Goal: Task Accomplishment & Management: Use online tool/utility

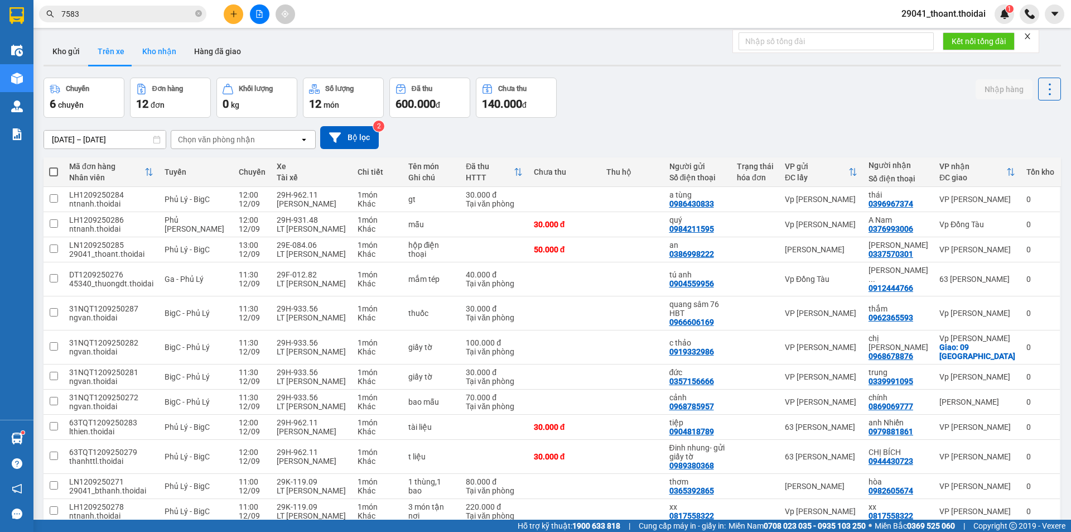
click at [157, 46] on button "Kho nhận" at bounding box center [159, 51] width 52 height 27
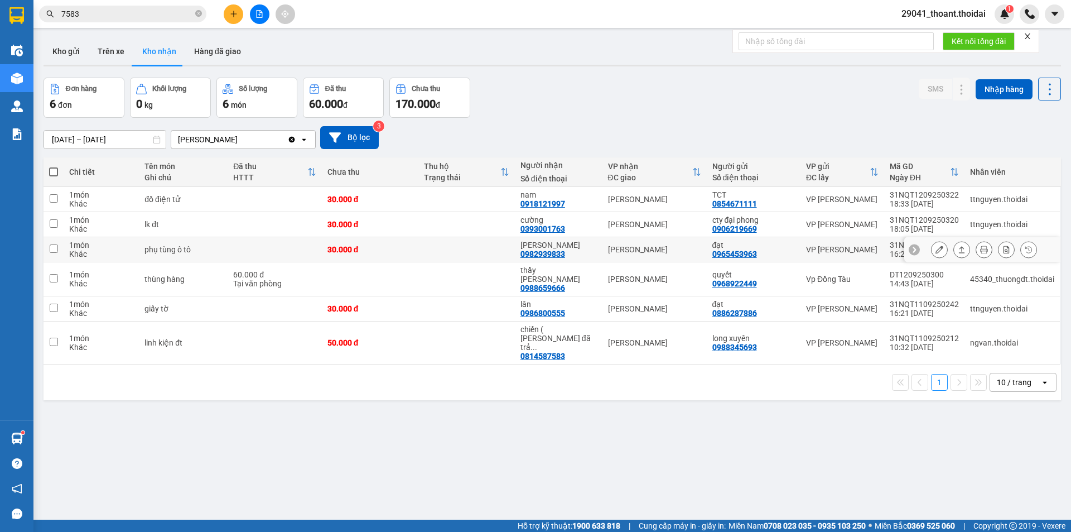
click at [179, 248] on div "phụ tùng ô tô" at bounding box center [183, 249] width 78 height 9
checkbox input "true"
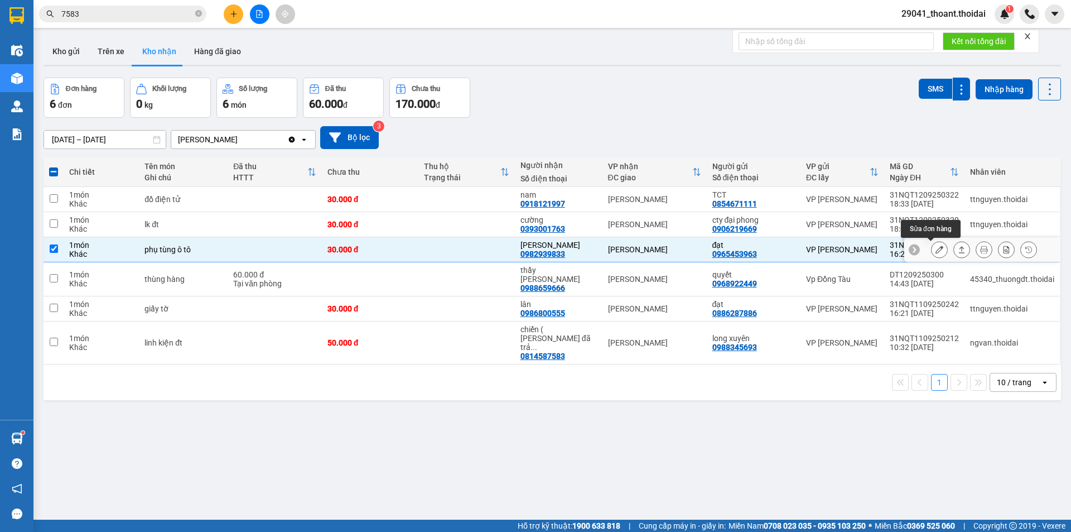
click at [936, 247] on icon at bounding box center [940, 249] width 8 height 8
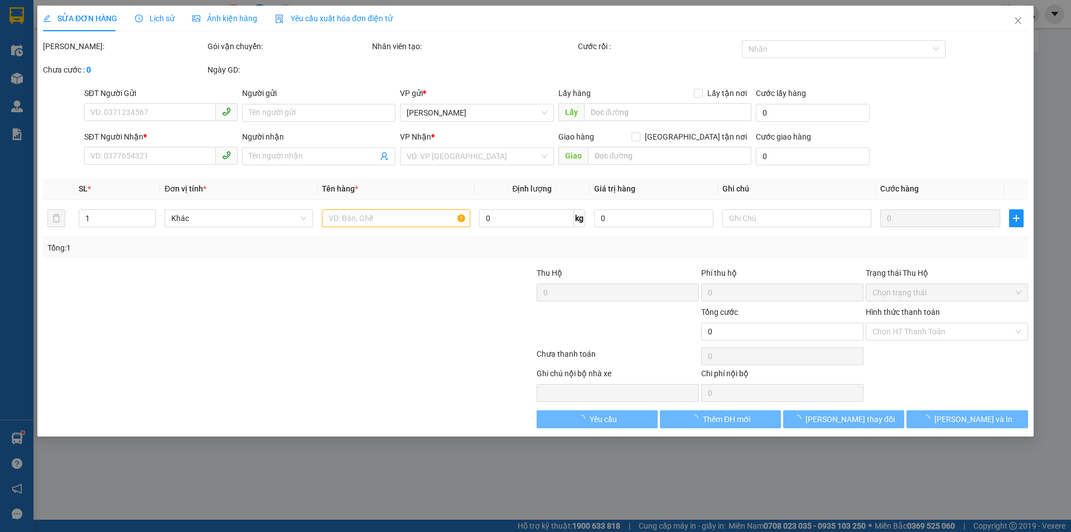
type input "0965453963"
type input "đạt"
type input "0982939833"
type input "[PERSON_NAME]"
type input "30.000"
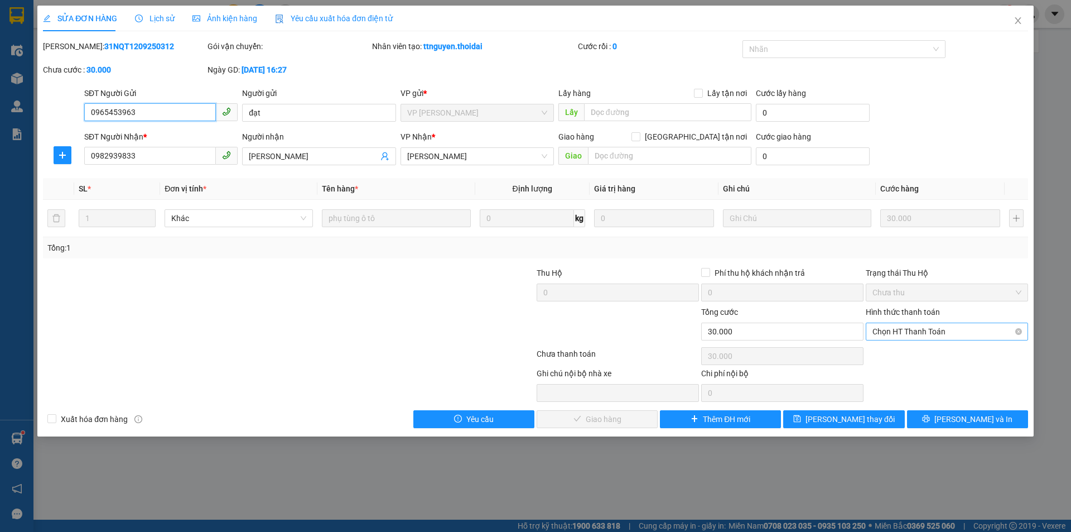
click at [895, 331] on span "Chọn HT Thanh Toán" at bounding box center [946, 331] width 149 height 17
click at [887, 353] on div "Tại văn phòng" at bounding box center [946, 354] width 149 height 12
type input "0"
click at [597, 415] on span "[PERSON_NAME] và Giao hàng" at bounding box center [611, 419] width 107 height 12
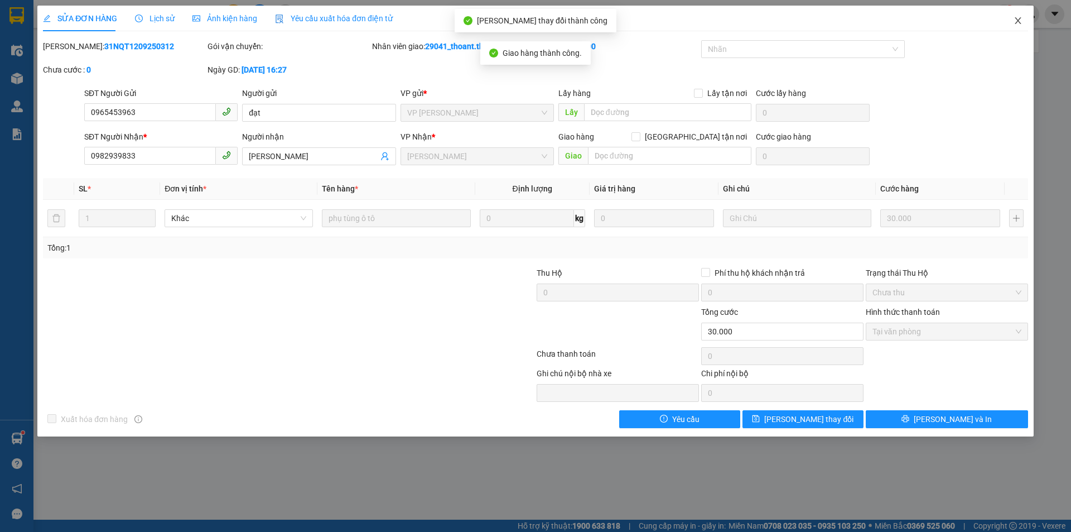
click at [1019, 25] on icon "close" at bounding box center [1018, 20] width 9 height 9
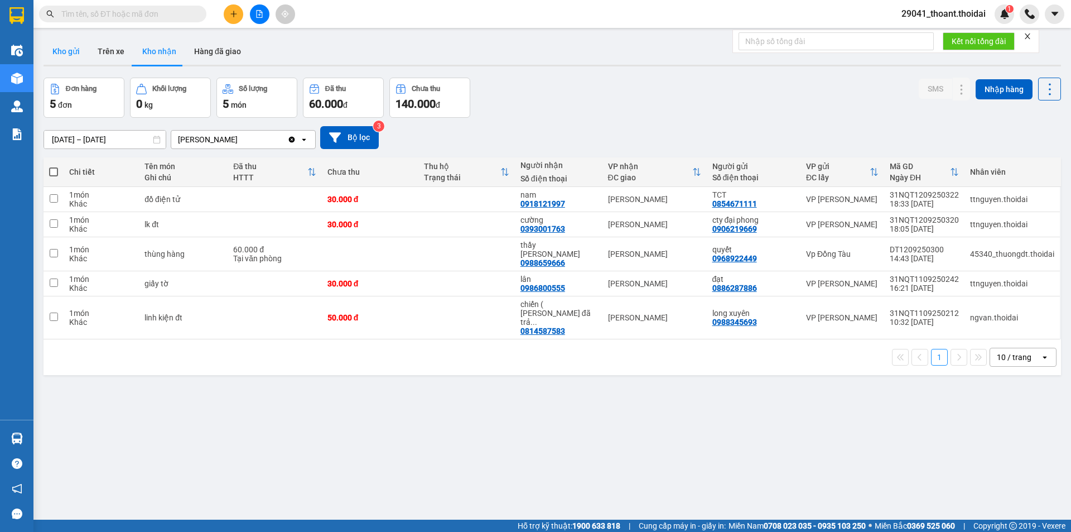
click at [51, 48] on button "Kho gửi" at bounding box center [66, 51] width 45 height 27
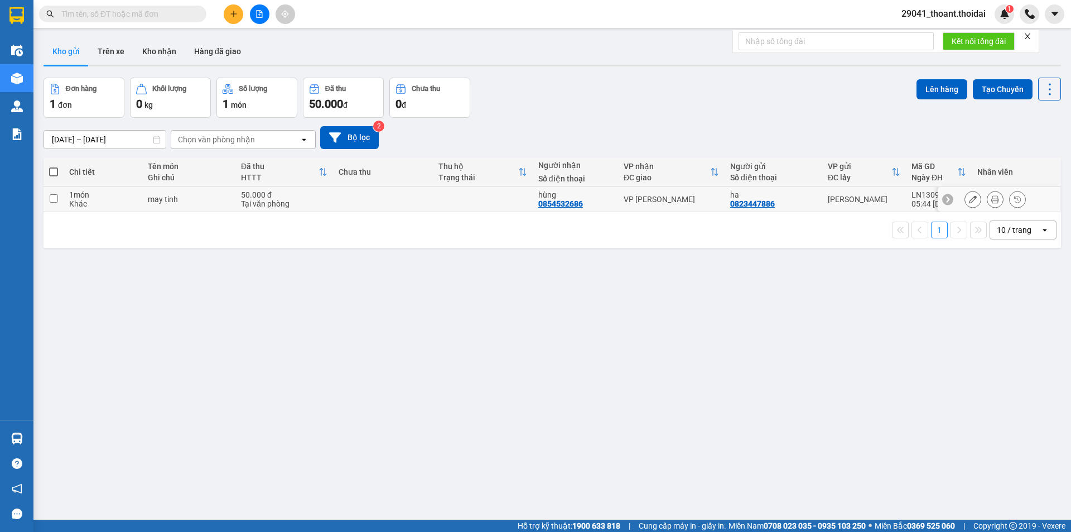
click at [151, 203] on div "may tinh" at bounding box center [189, 199] width 82 height 9
checkbox input "true"
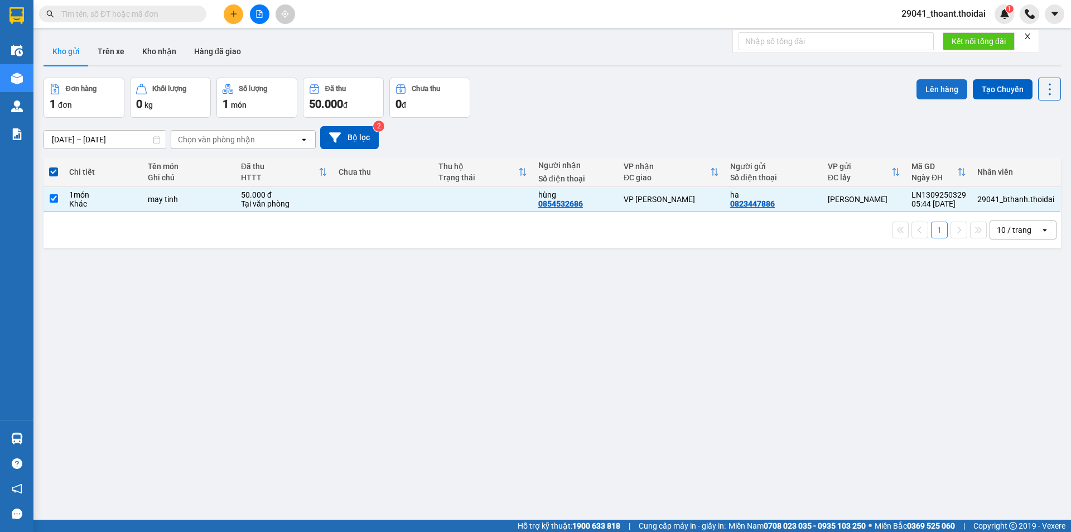
click at [947, 94] on button "Lên hàng" at bounding box center [942, 89] width 51 height 20
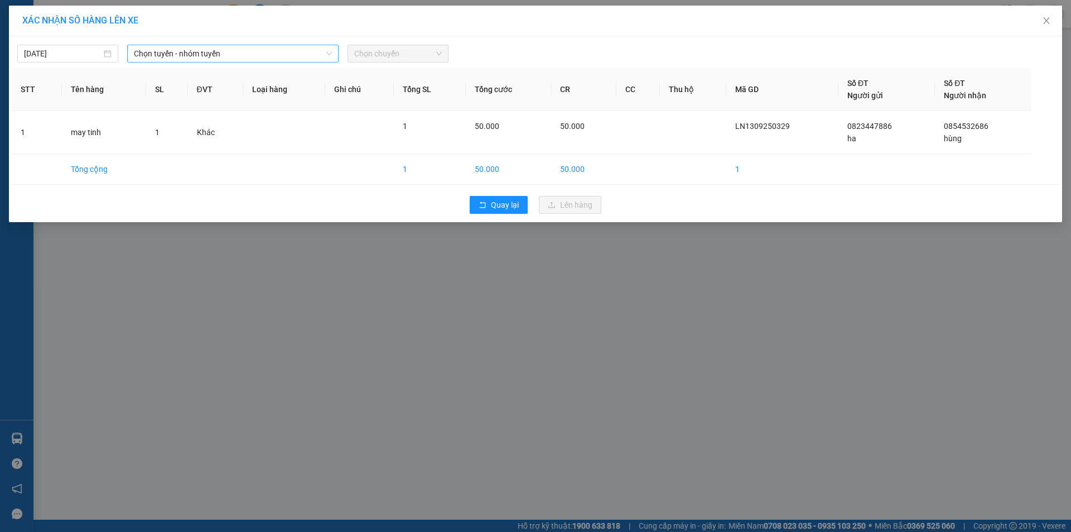
click at [186, 49] on span "Chọn tuyến - nhóm tuyến" at bounding box center [233, 53] width 198 height 17
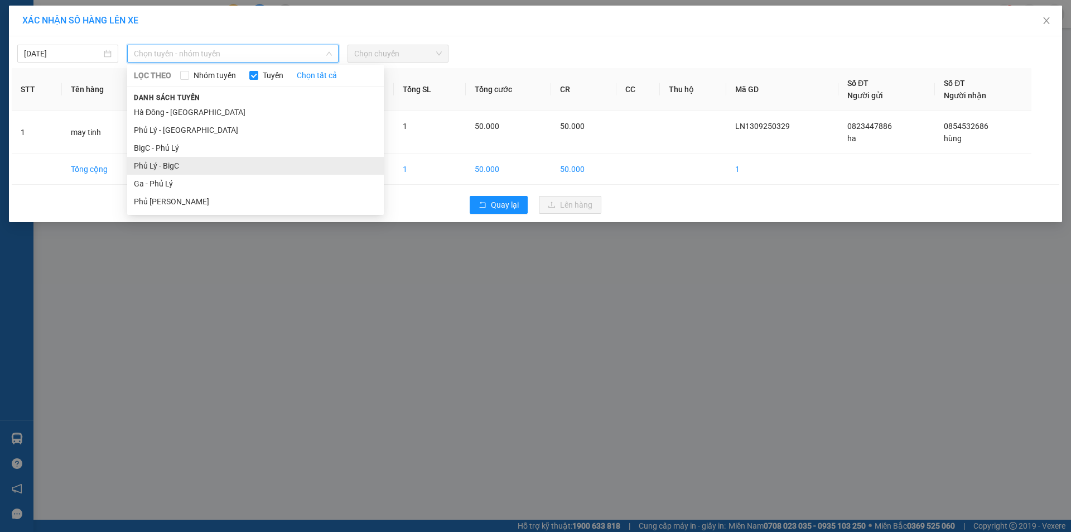
click at [189, 162] on li "Phủ Lý - BigC" at bounding box center [255, 166] width 257 height 18
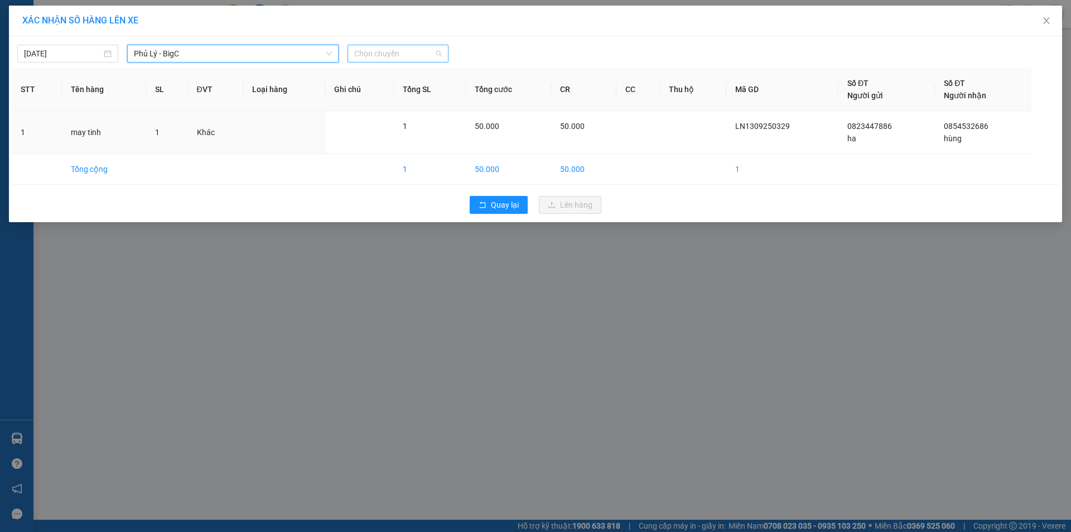
click at [398, 55] on span "Chọn chuyến" at bounding box center [398, 53] width 88 height 17
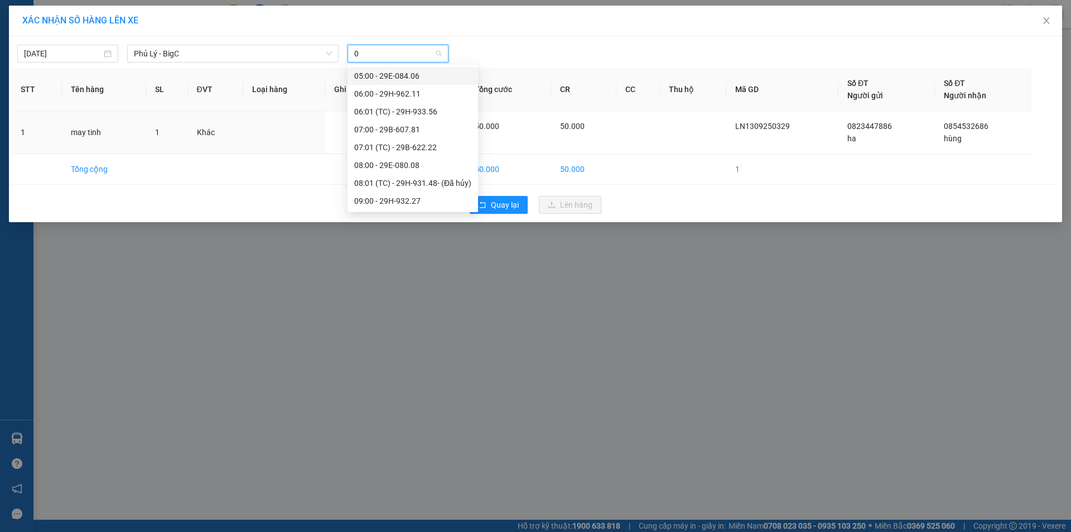
type input "08"
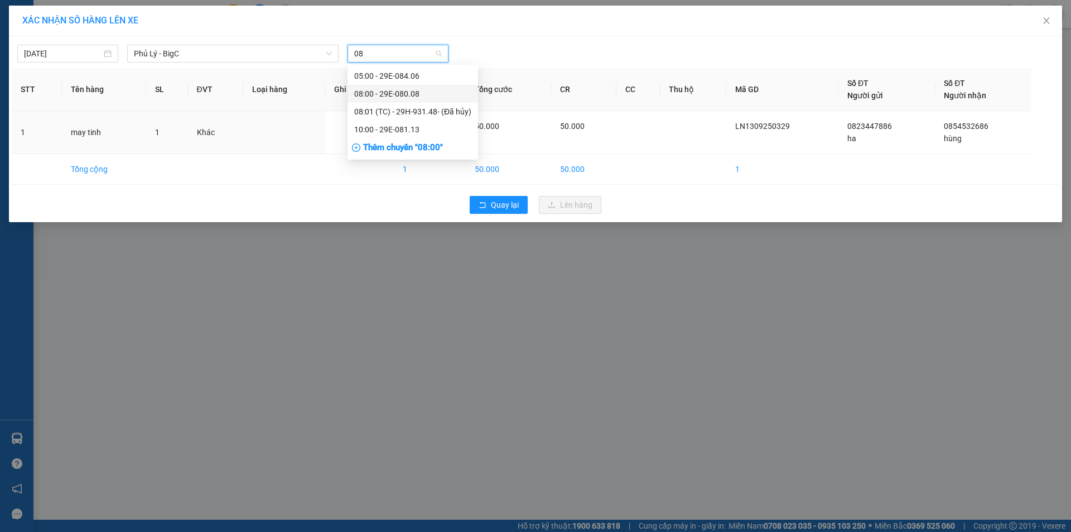
click at [424, 94] on div "08:00 - 29E-080.08" at bounding box center [412, 94] width 117 height 12
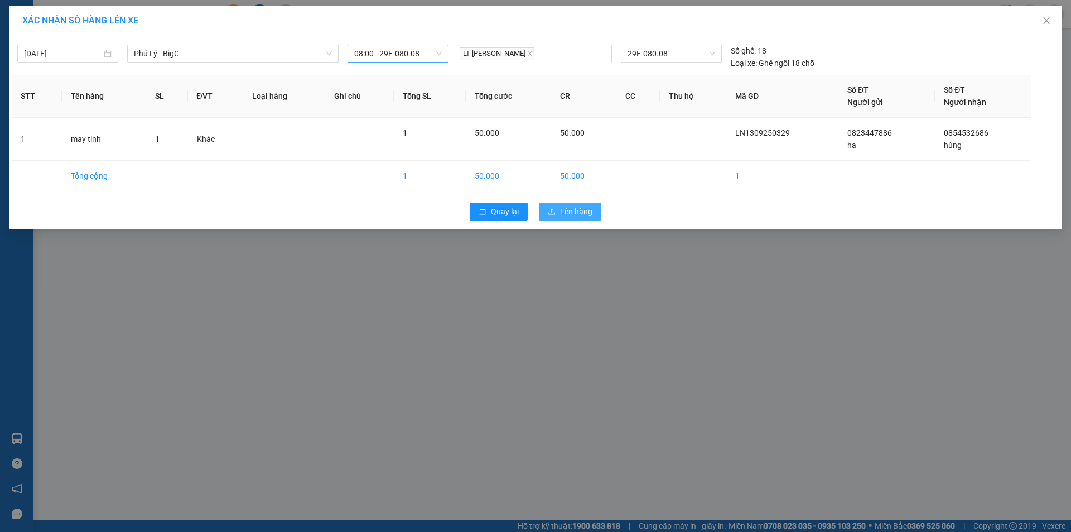
click at [546, 210] on button "Lên hàng" at bounding box center [570, 212] width 62 height 18
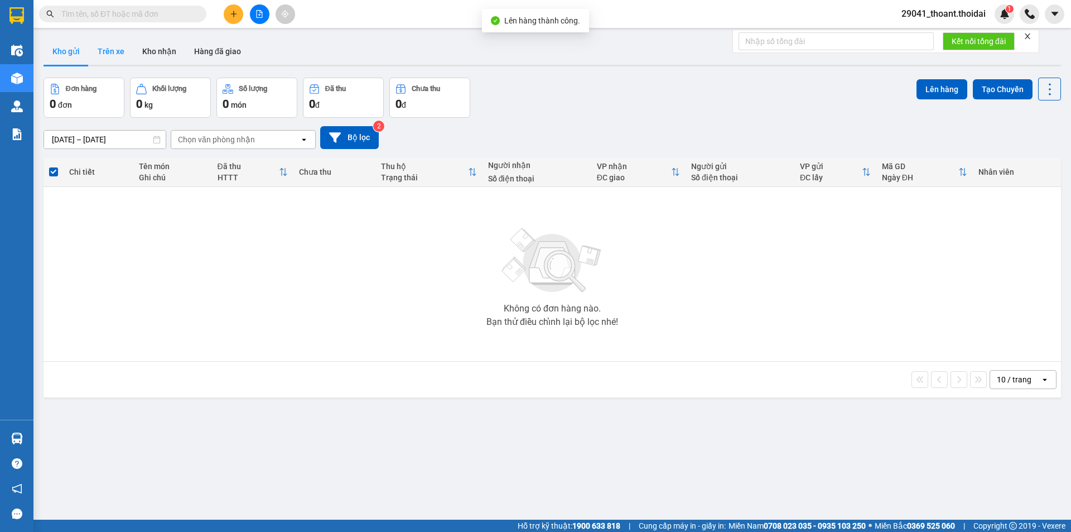
click at [107, 52] on button "Trên xe" at bounding box center [111, 51] width 45 height 27
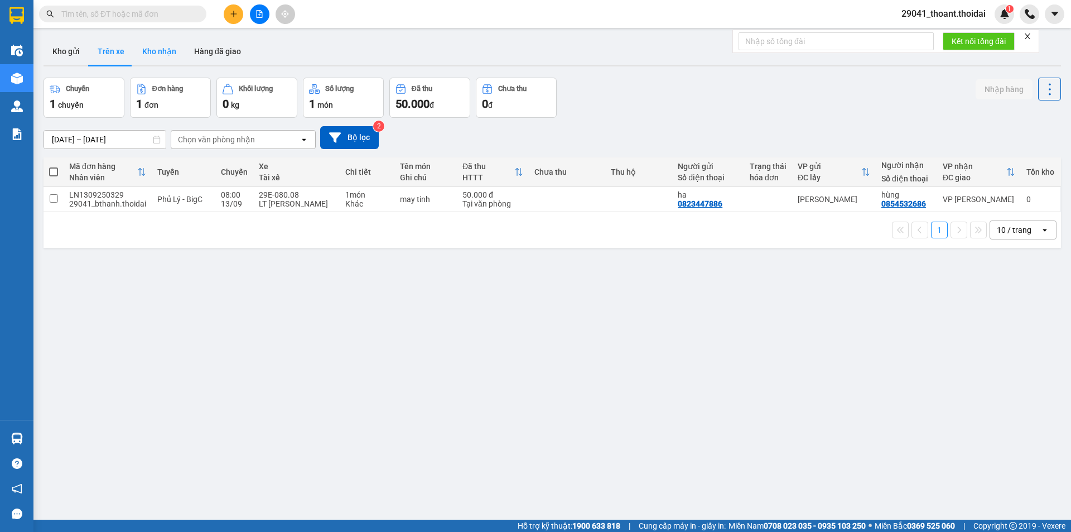
click at [161, 47] on button "Kho nhận" at bounding box center [159, 51] width 52 height 27
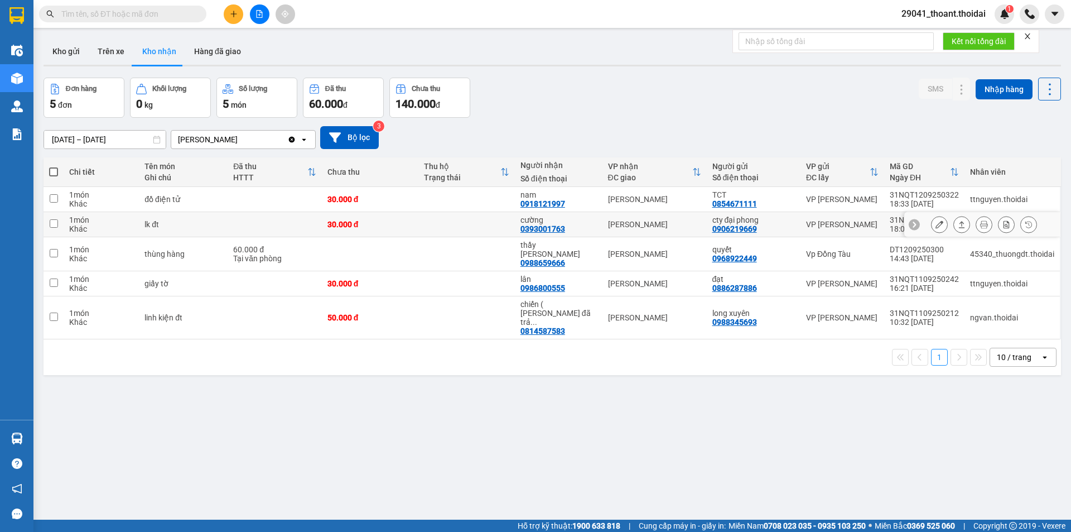
click at [239, 228] on td at bounding box center [275, 224] width 94 height 25
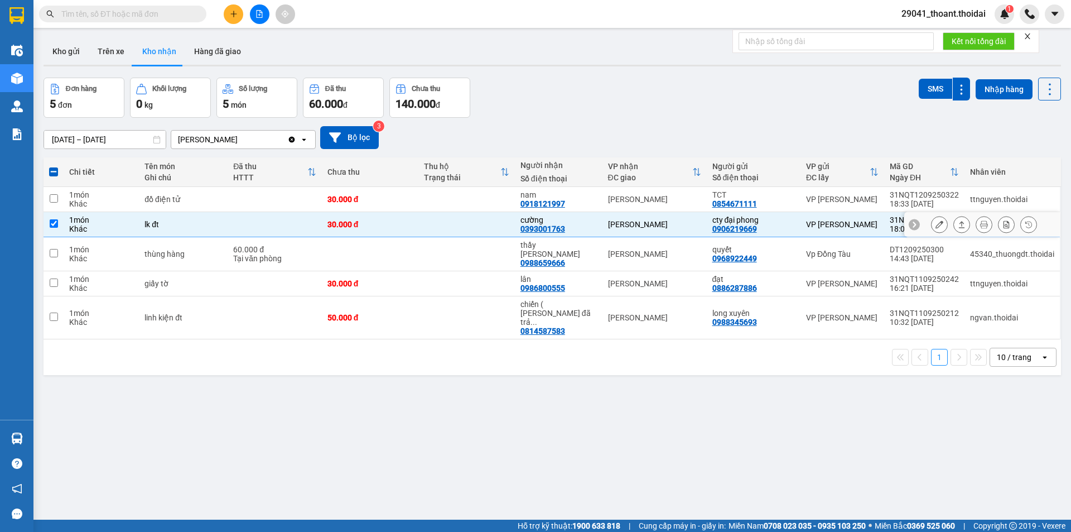
click at [56, 226] on input "checkbox" at bounding box center [54, 223] width 8 height 8
checkbox input "false"
